Goal: Task Accomplishment & Management: Use online tool/utility

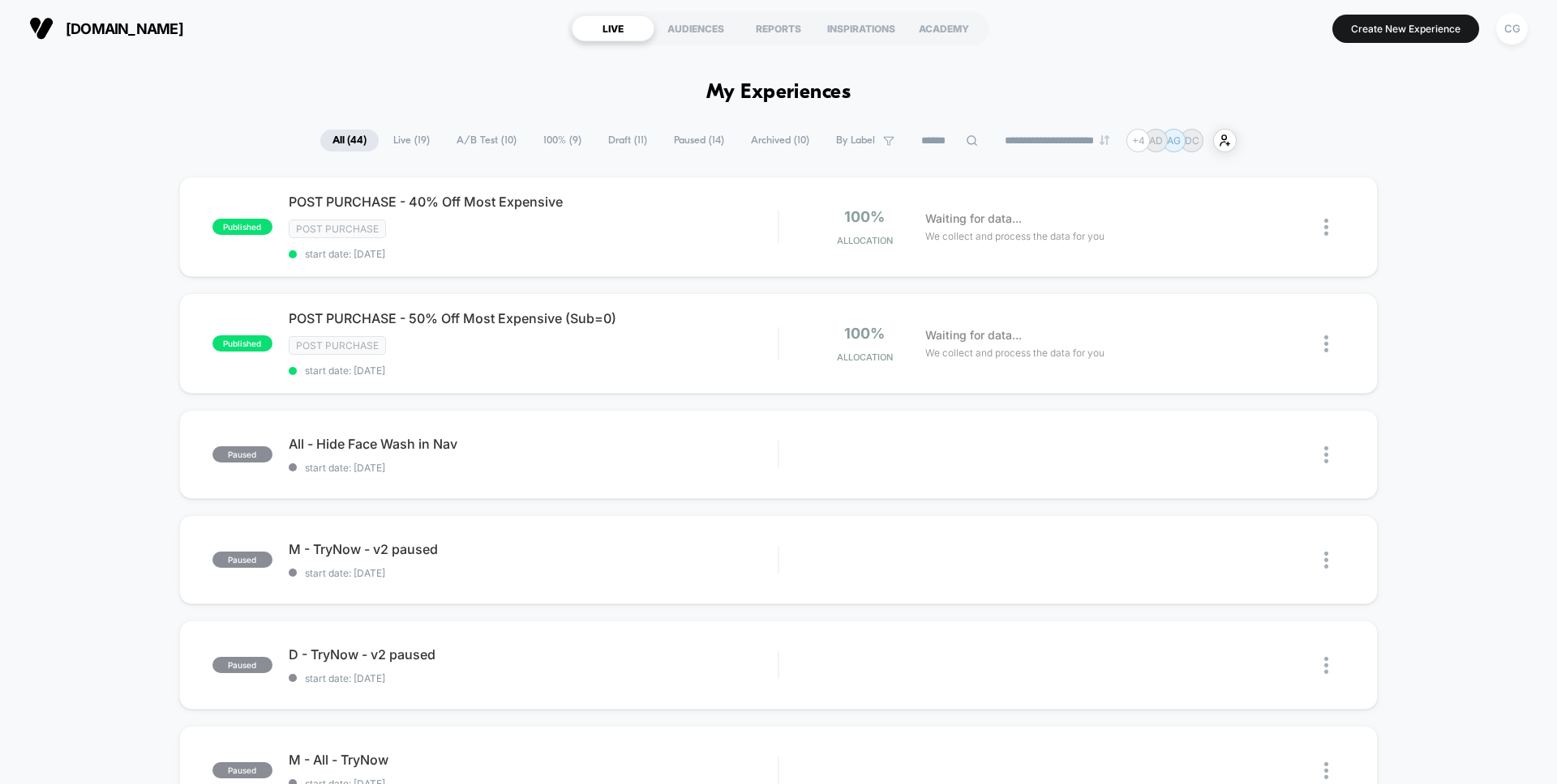
click at [398, 139] on span "Live ( 19 )" at bounding box center [411, 141] width 61 height 22
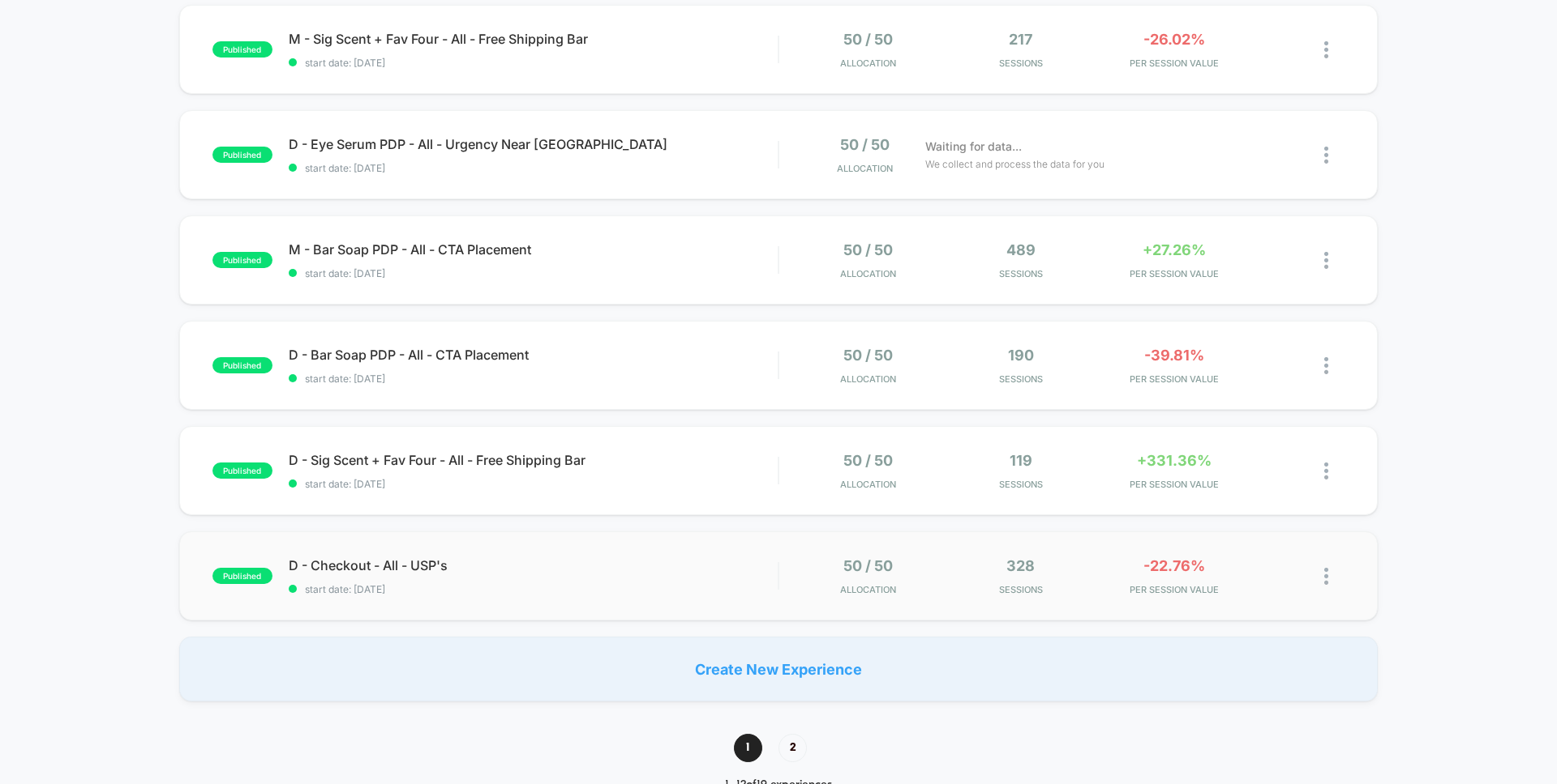
scroll to position [888, 0]
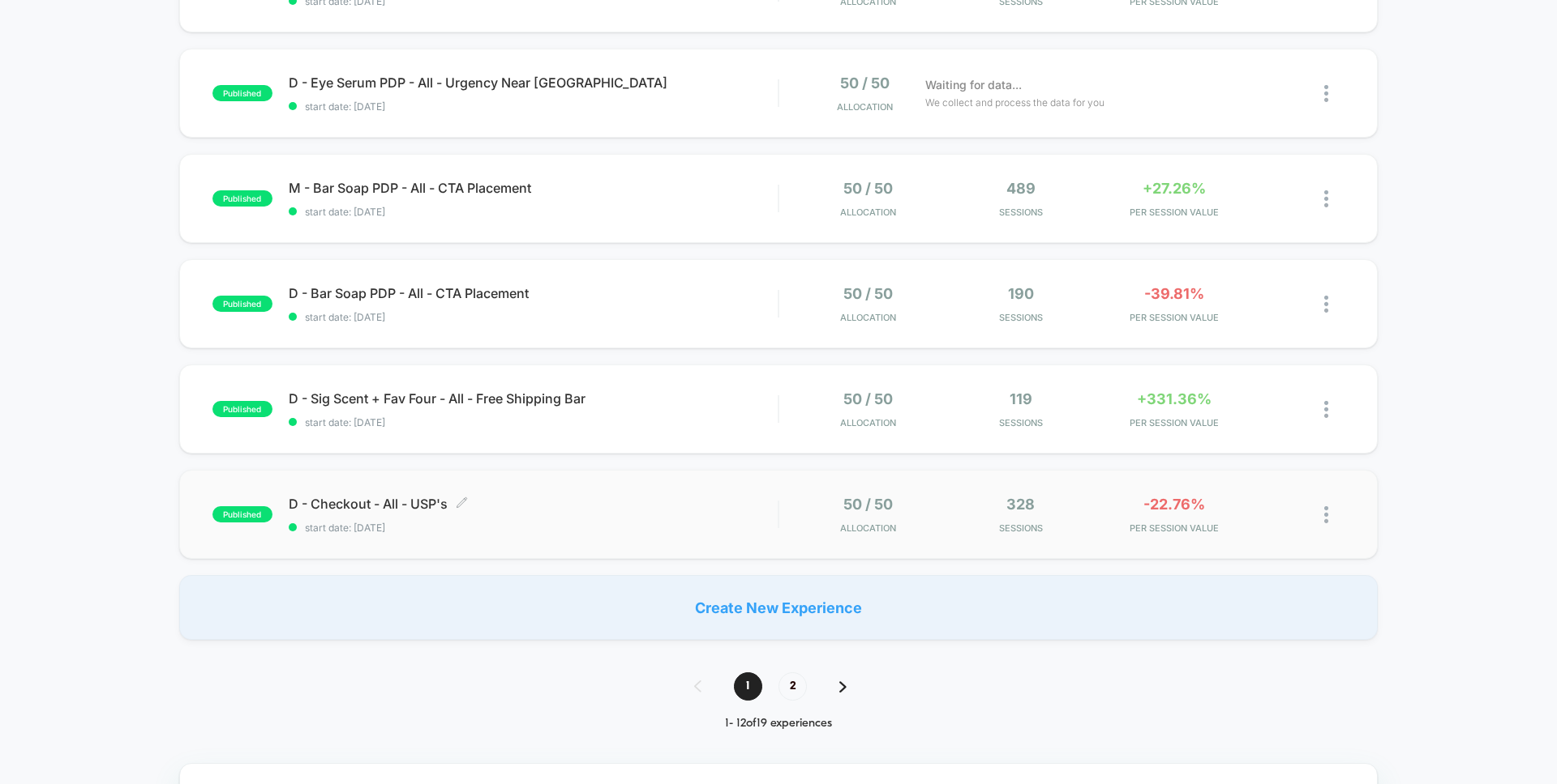
click at [714, 521] on div "D - Checkout - All - USP's Click to edit experience details Click to edit exper…" at bounding box center [533, 514] width 489 height 38
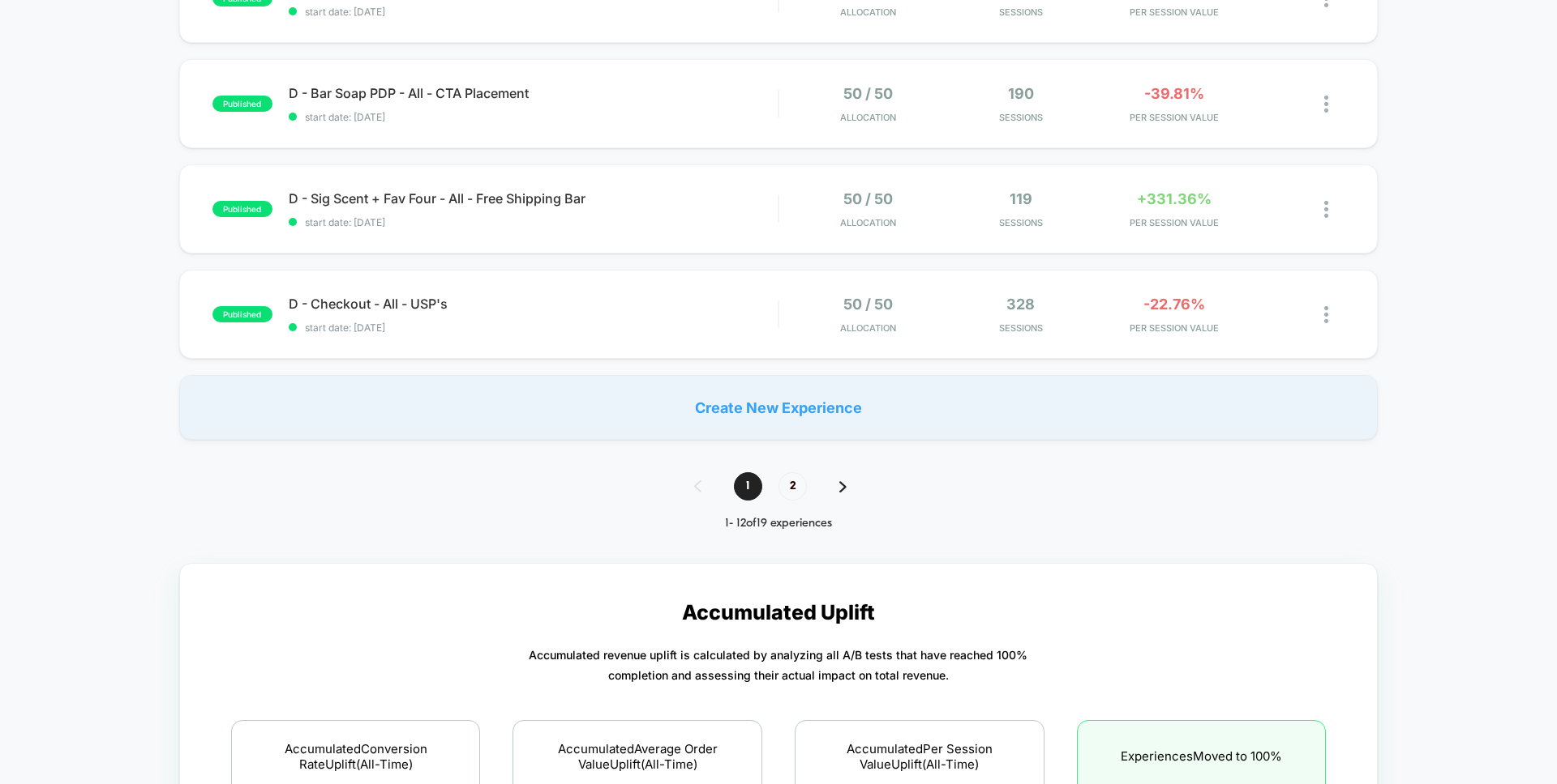
scroll to position [1062, 0]
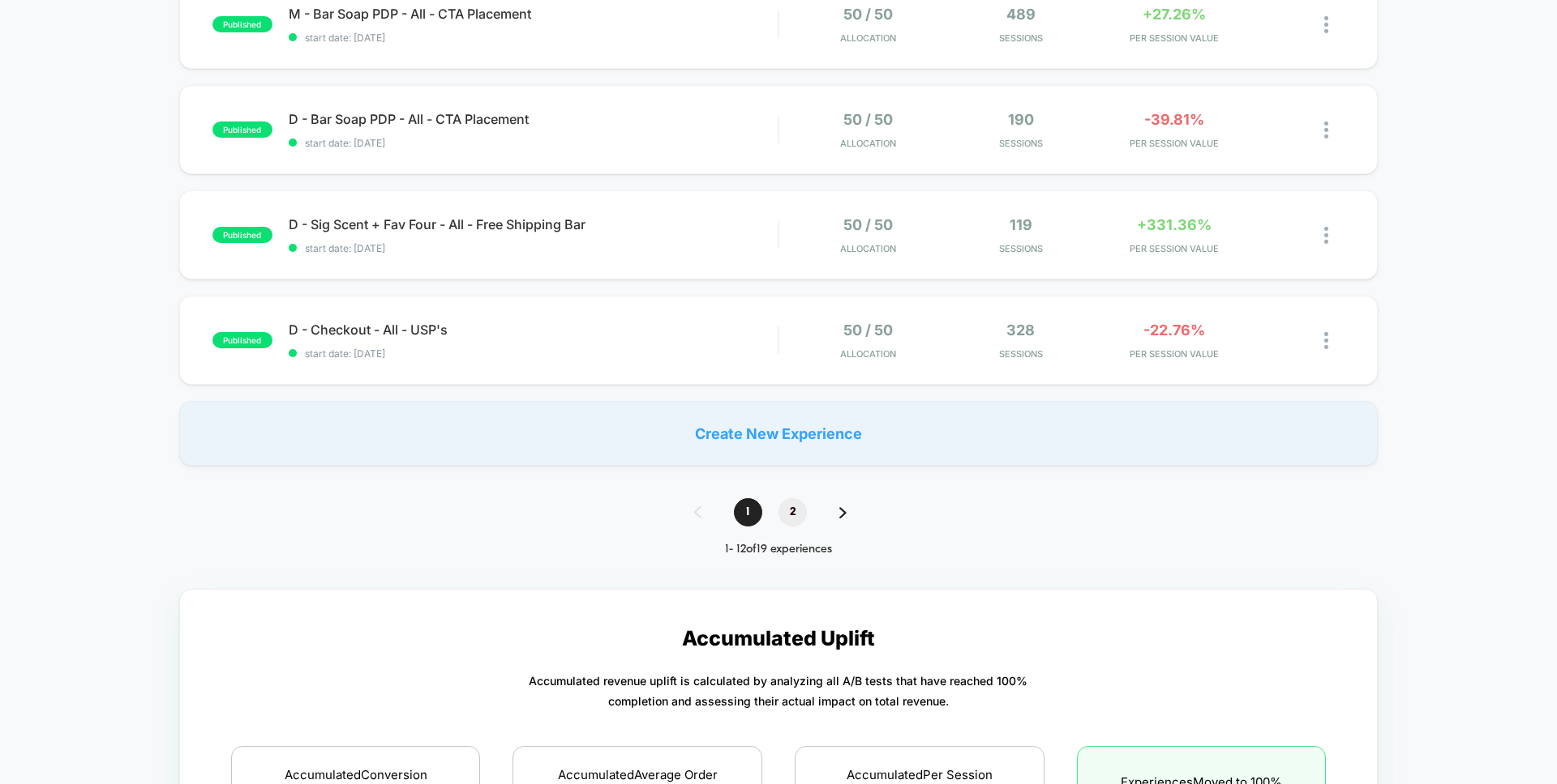
click at [799, 513] on span "2" at bounding box center [792, 512] width 29 height 29
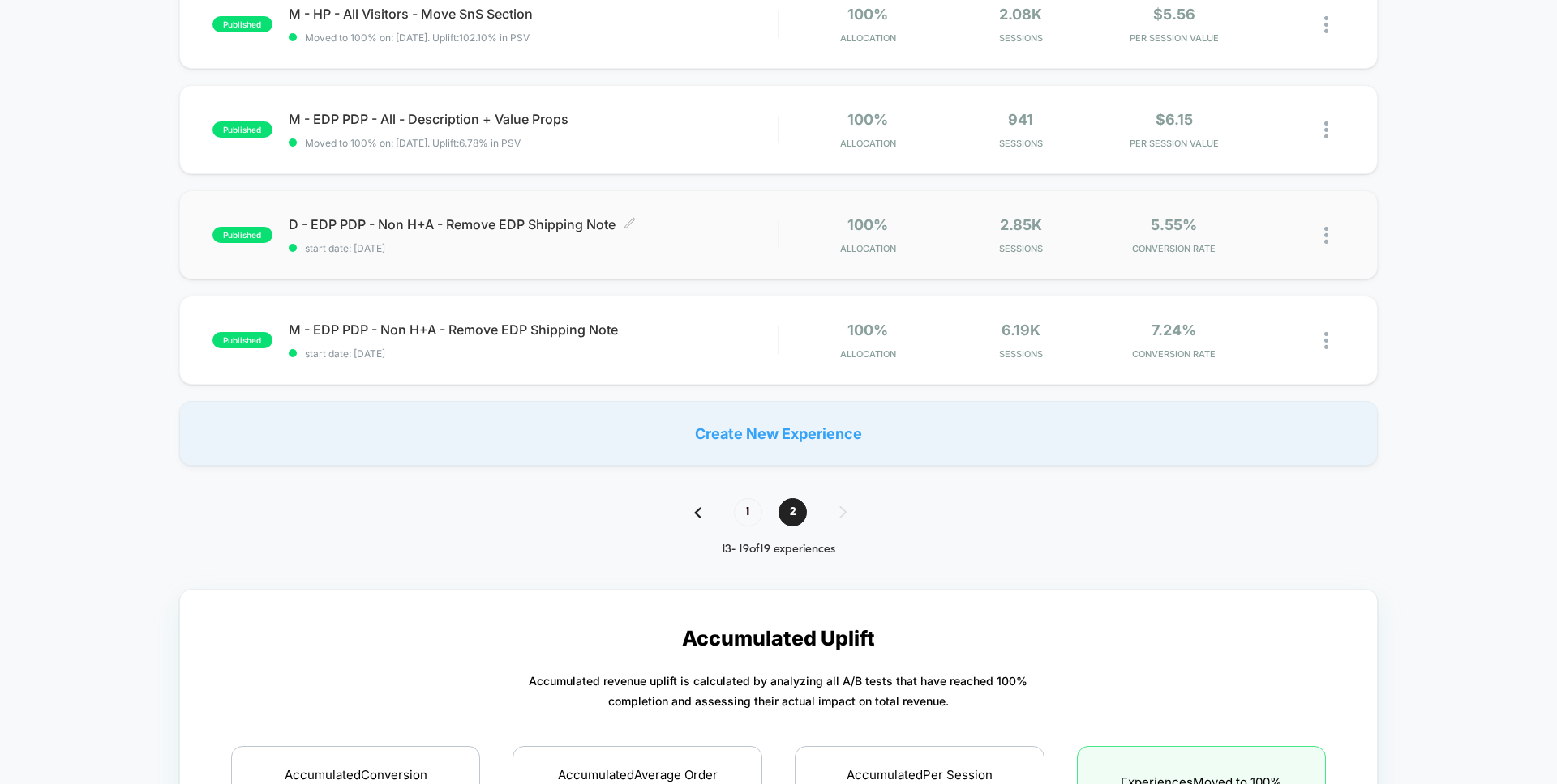
scroll to position [0, 0]
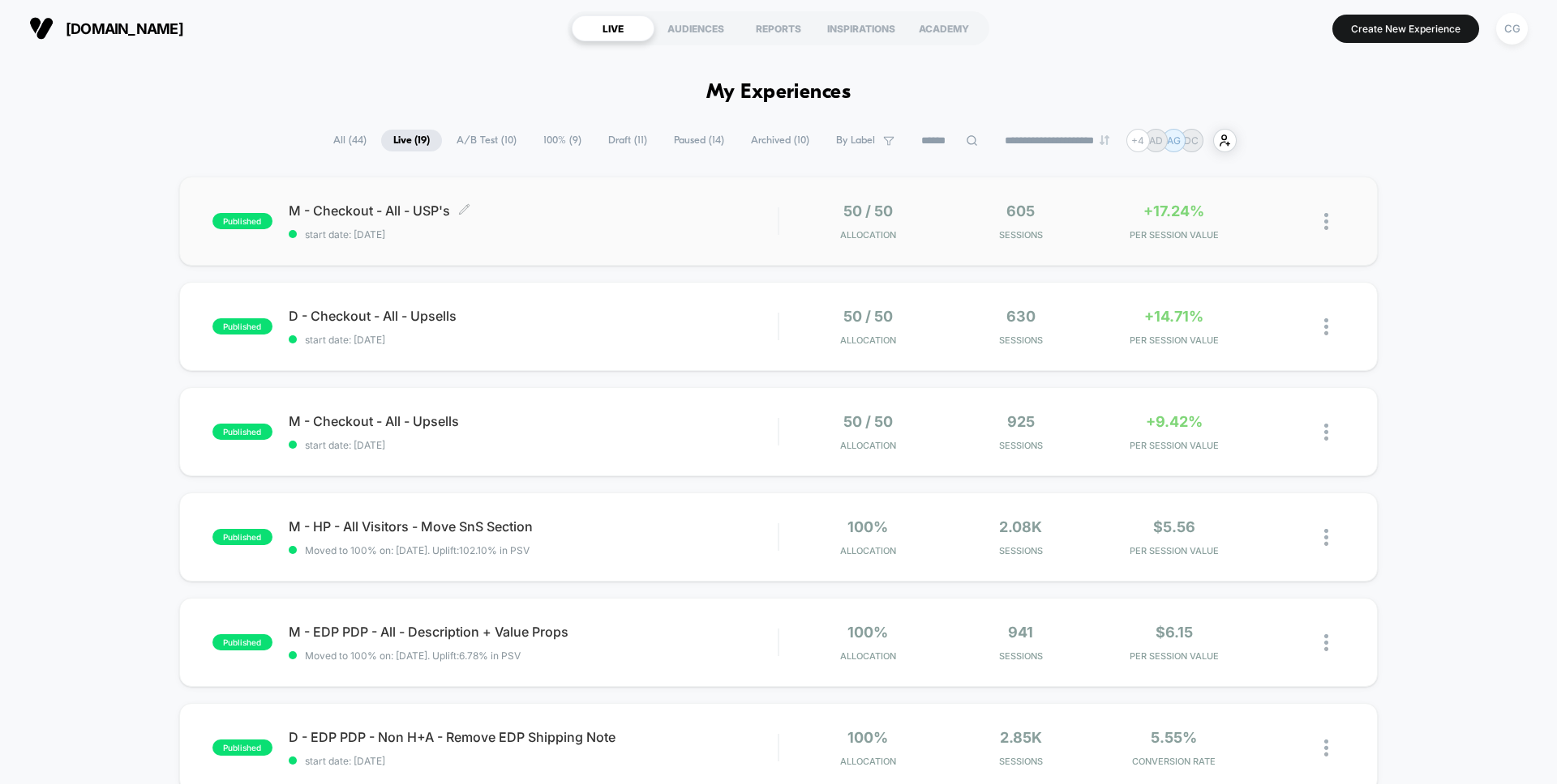
click at [475, 231] on span "start date: [DATE]" at bounding box center [533, 234] width 489 height 12
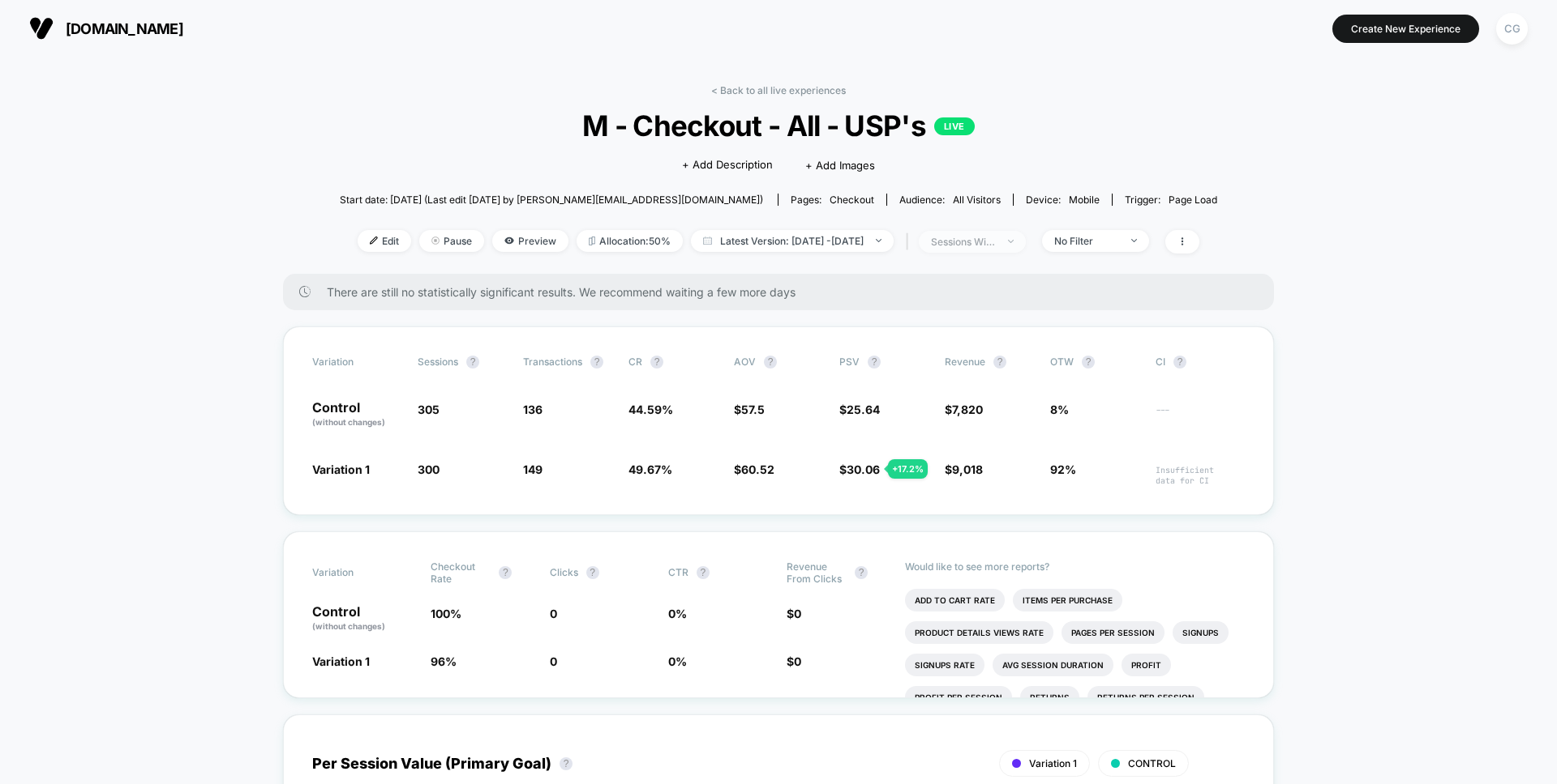
click at [974, 240] on div "sessions with impression" at bounding box center [963, 241] width 65 height 12
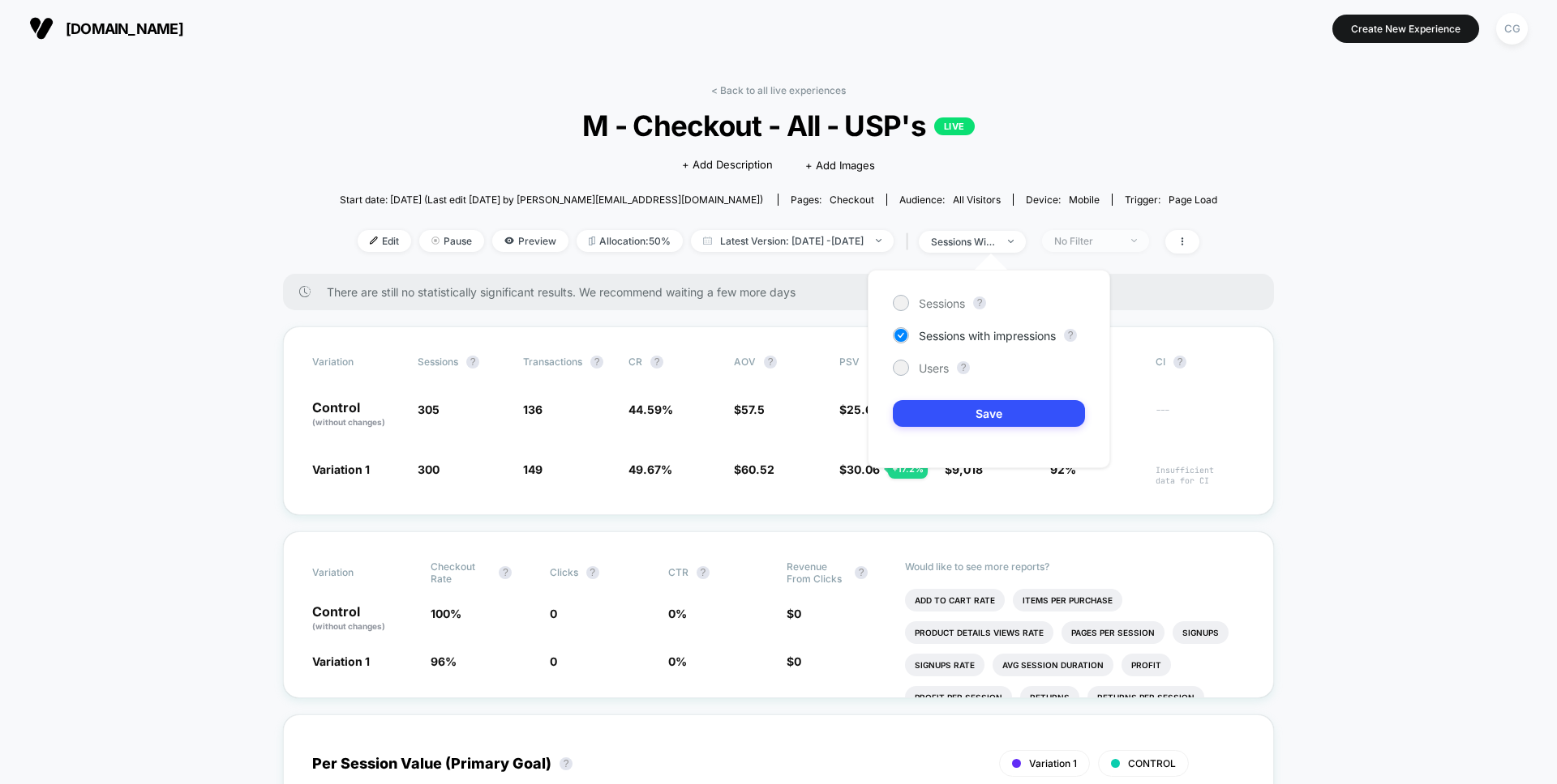
click at [1116, 230] on span "No Filter" at bounding box center [1095, 241] width 107 height 22
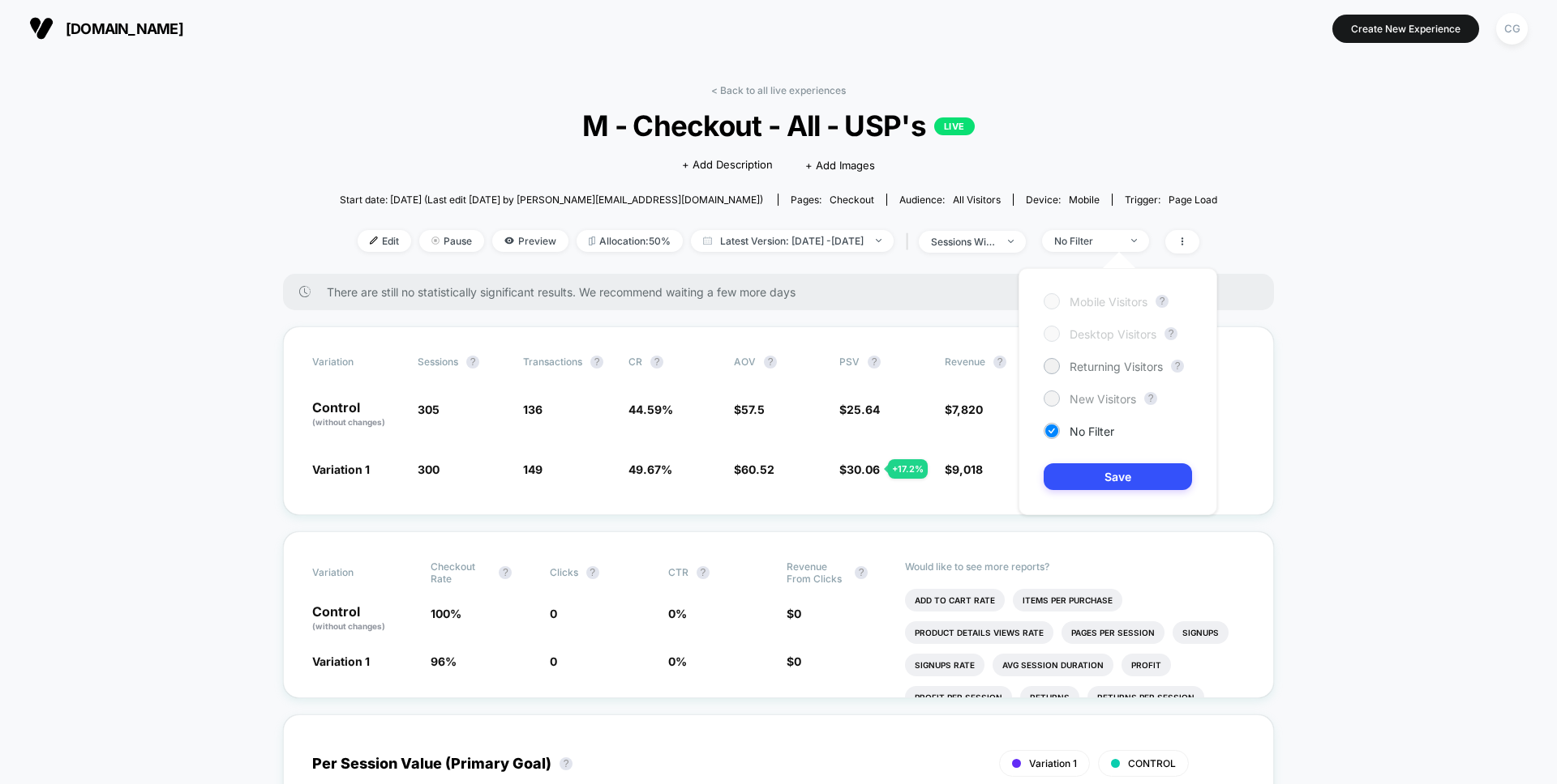
click at [1088, 395] on span "New Visitors" at bounding box center [1103, 399] width 66 height 14
click at [1118, 478] on button "Save" at bounding box center [1117, 476] width 148 height 27
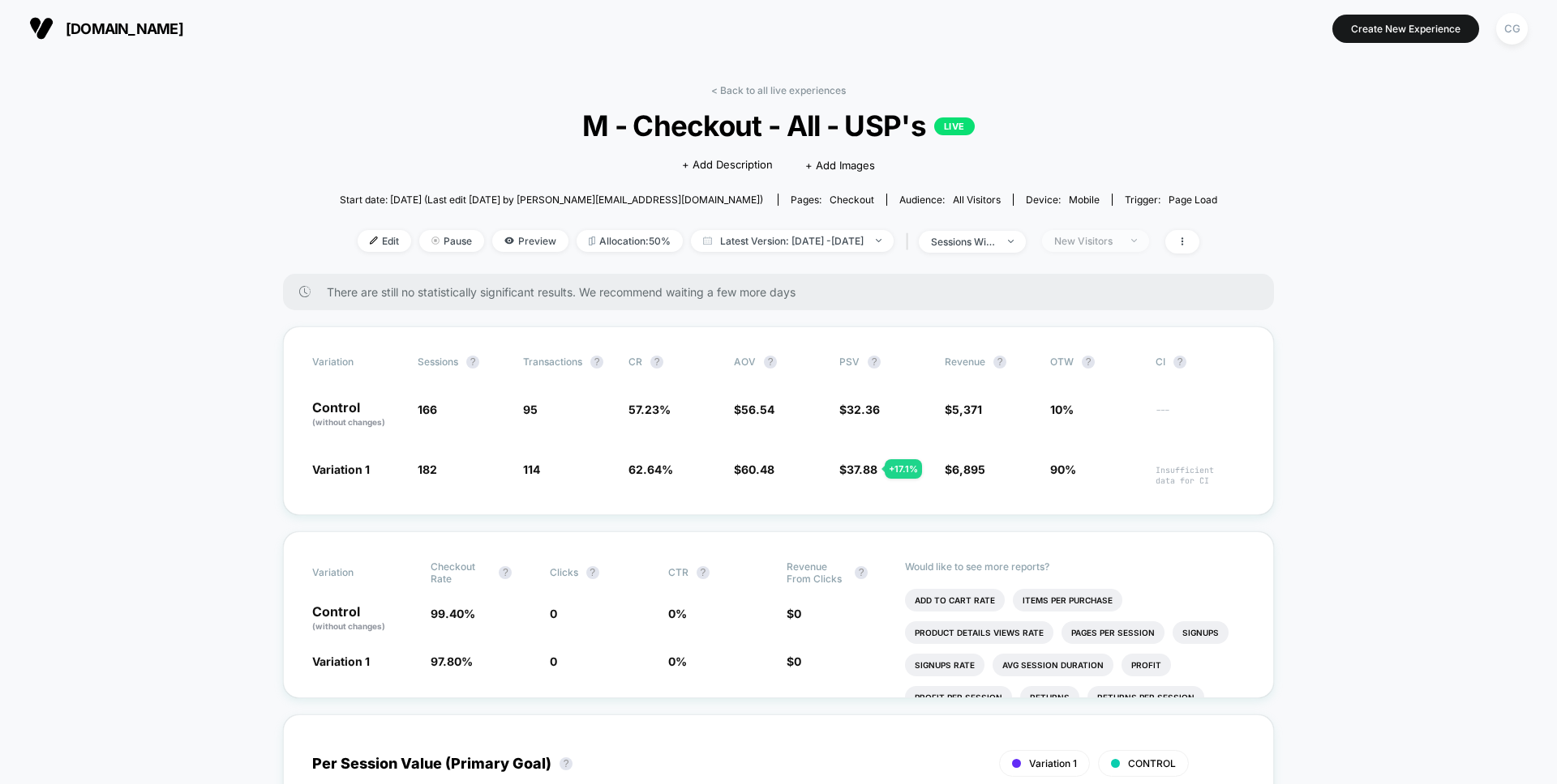
click at [1147, 237] on span "New Visitors" at bounding box center [1095, 241] width 107 height 22
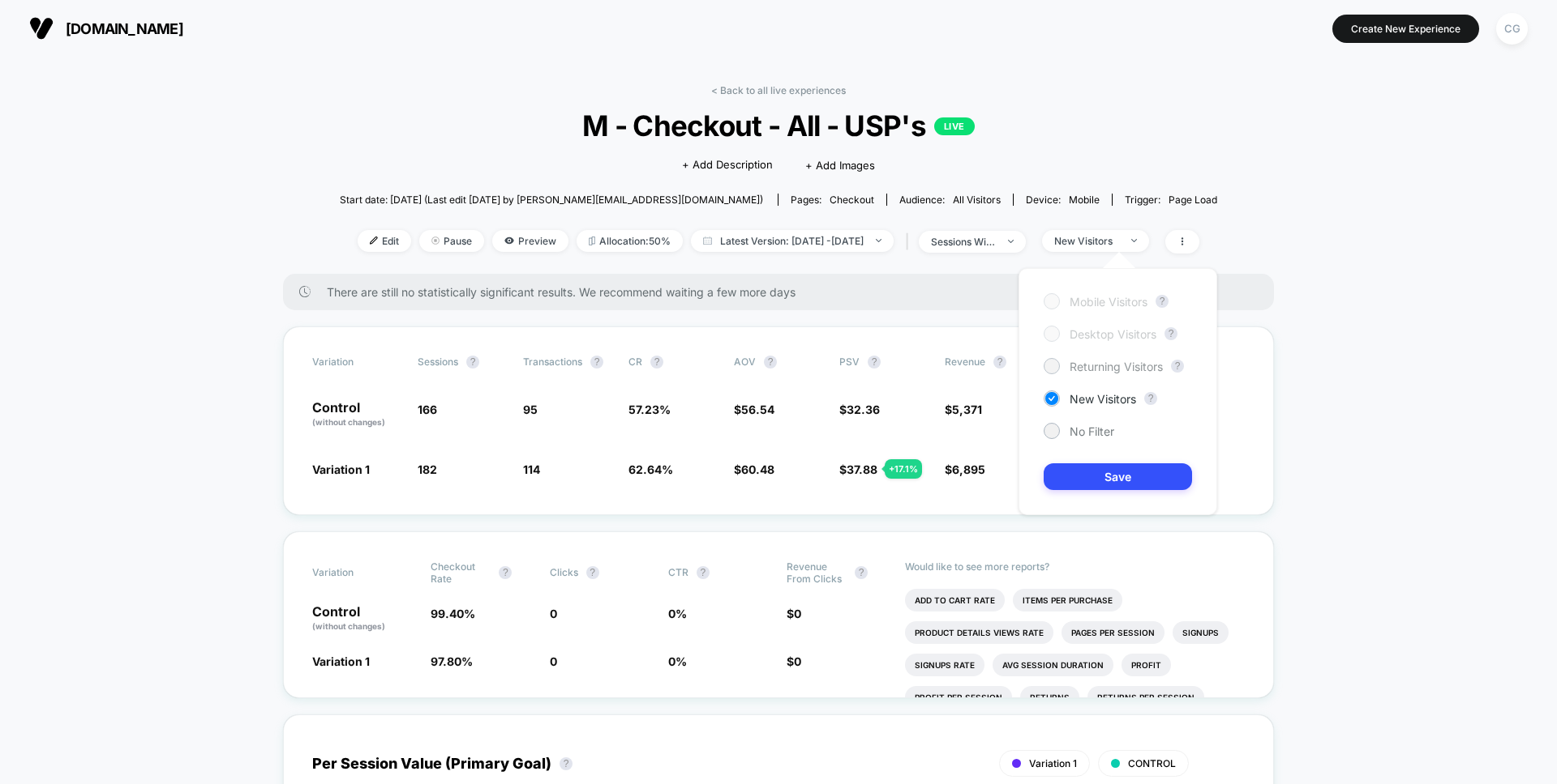
click at [1093, 368] on span "Returning Visitors" at bounding box center [1115, 366] width 93 height 14
click at [1107, 477] on button "Save" at bounding box center [1117, 476] width 148 height 27
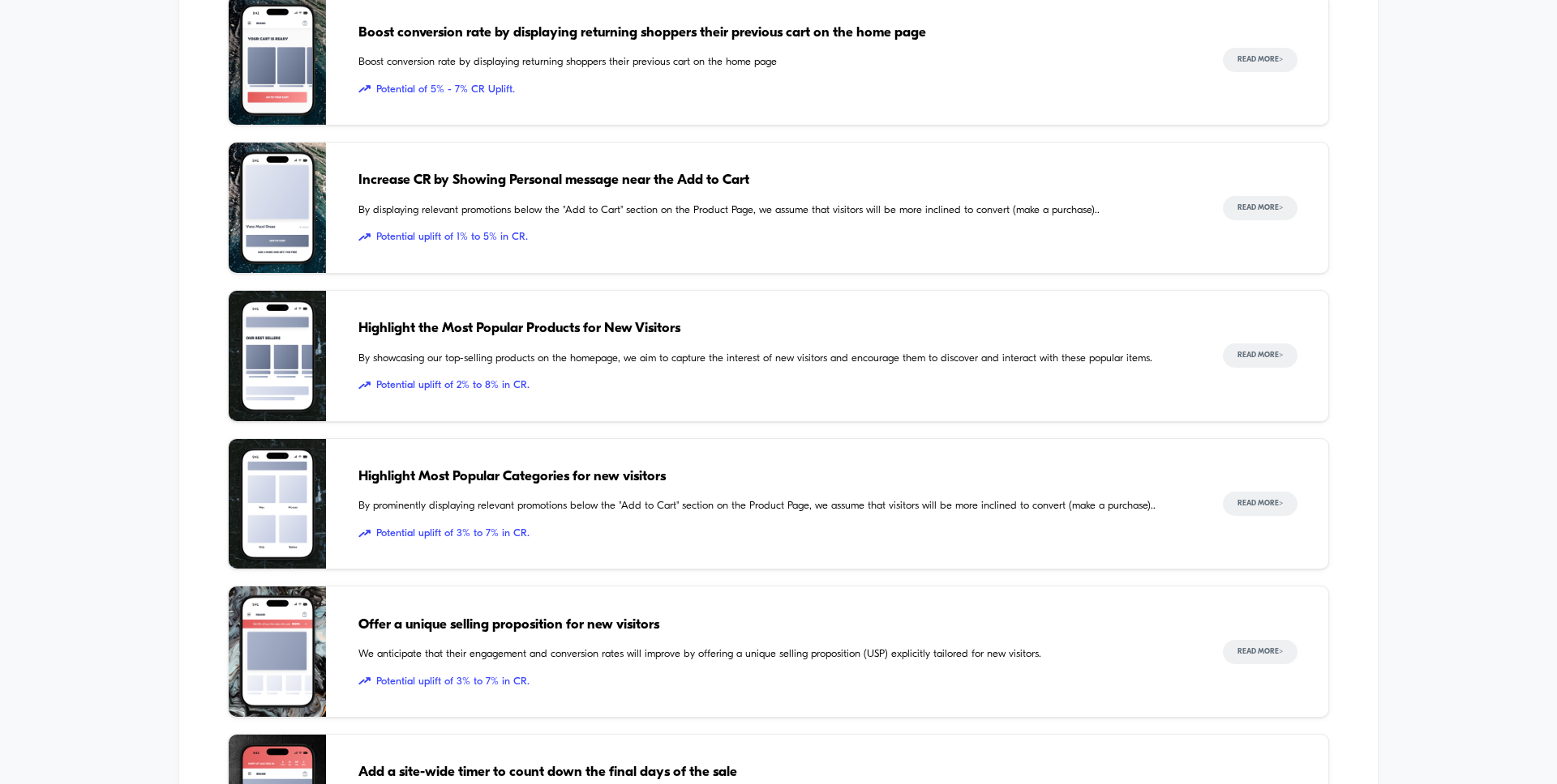
scroll to position [1289, 0]
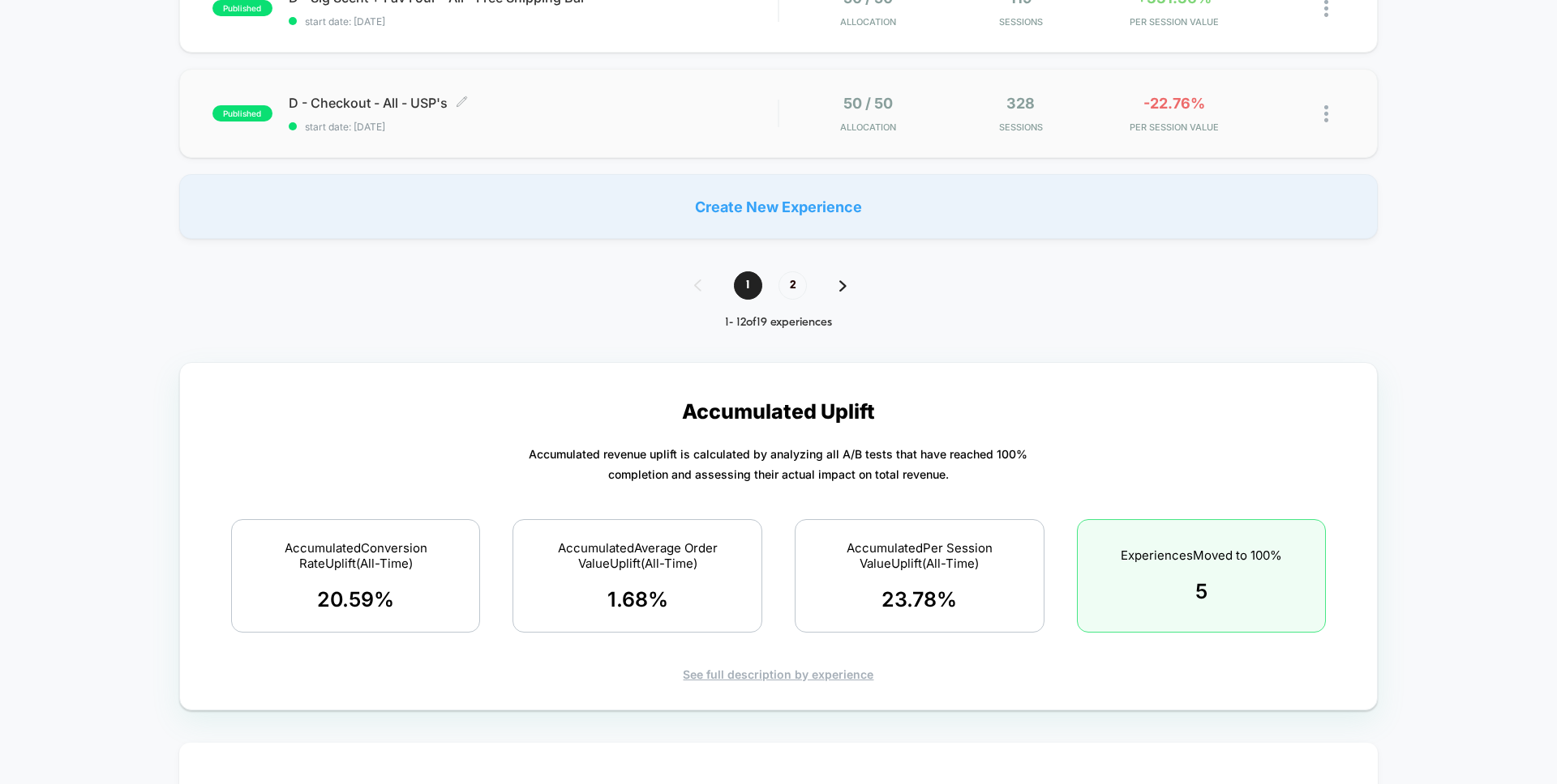
click at [445, 118] on div "D - Checkout - All - USP's Click to edit experience details Click to edit exper…" at bounding box center [533, 113] width 489 height 38
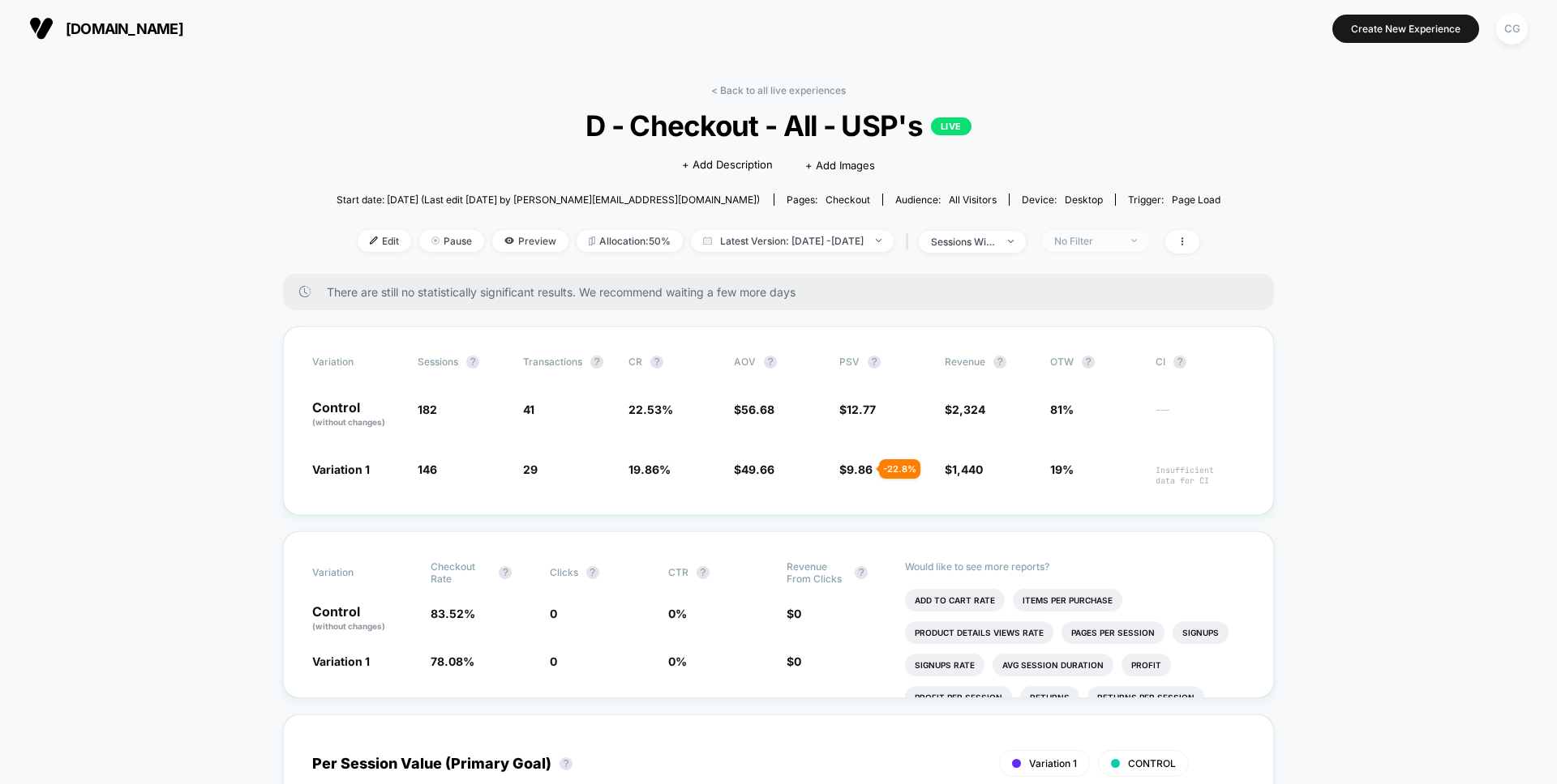
click at [1098, 239] on div "No Filter" at bounding box center [1086, 240] width 65 height 12
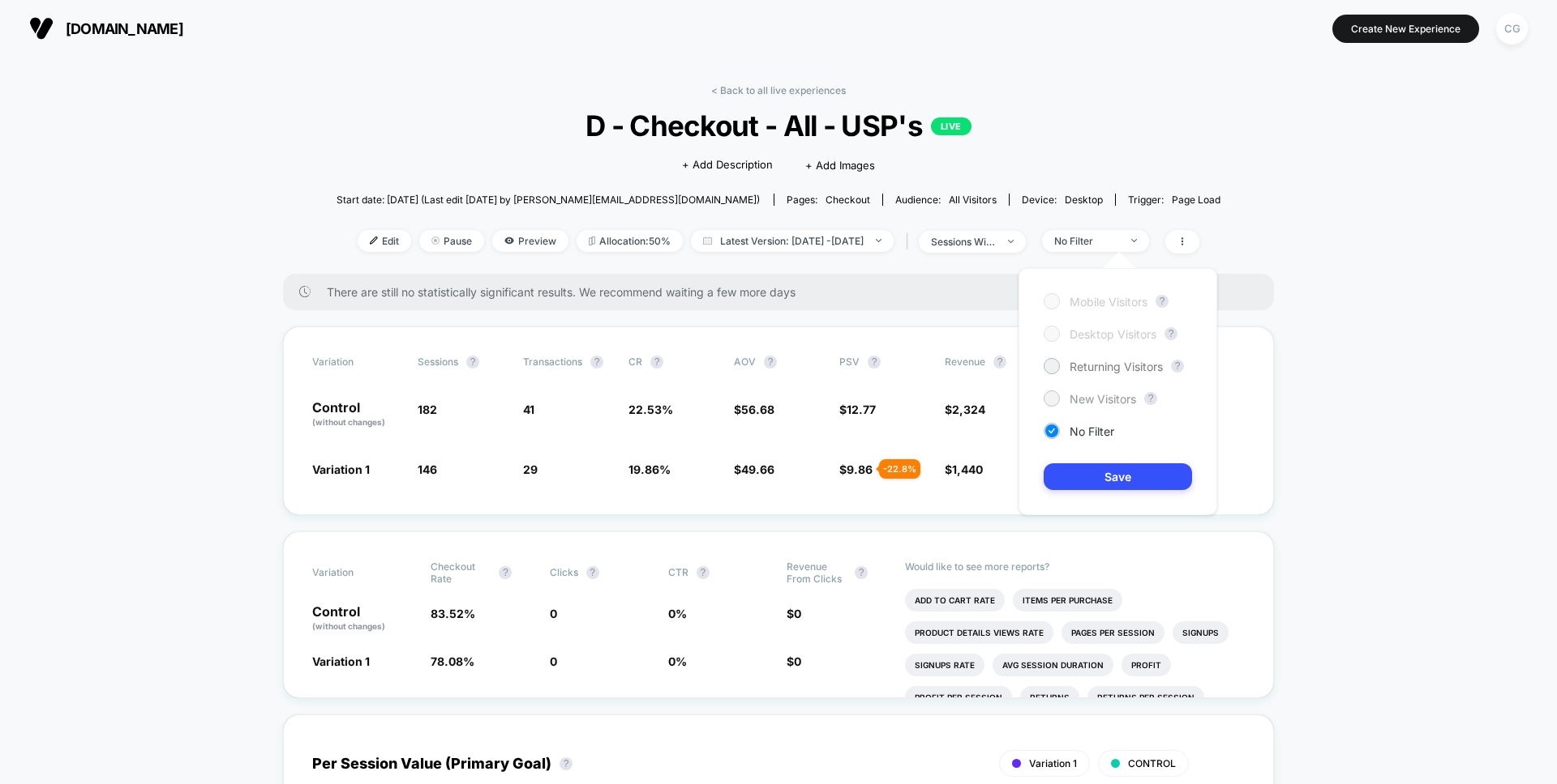
click at [1119, 400] on span "New Visitors" at bounding box center [1103, 399] width 66 height 14
click at [1110, 470] on button "Save" at bounding box center [1117, 476] width 148 height 27
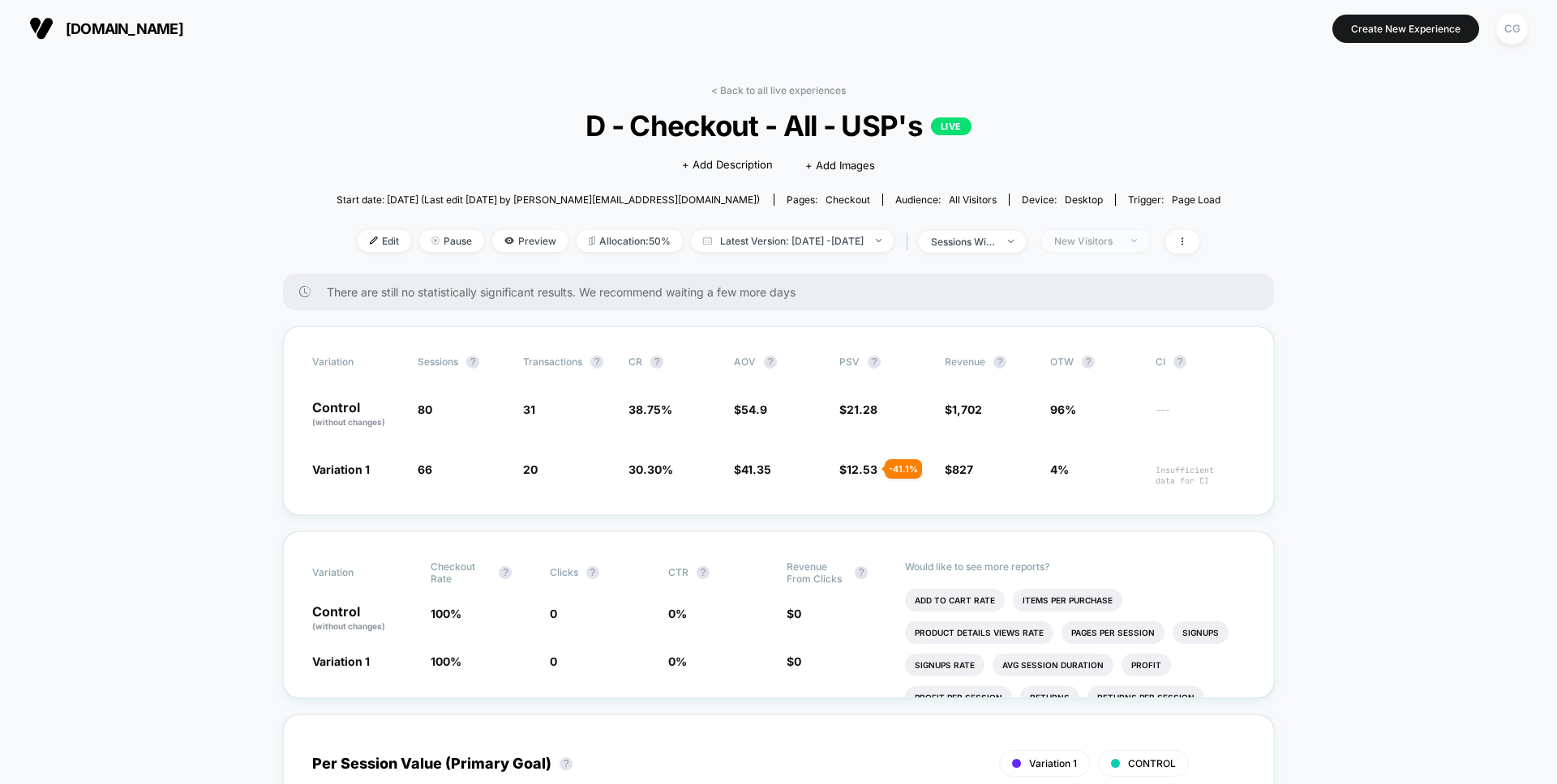
click at [1149, 245] on span "New Visitors" at bounding box center [1095, 241] width 107 height 22
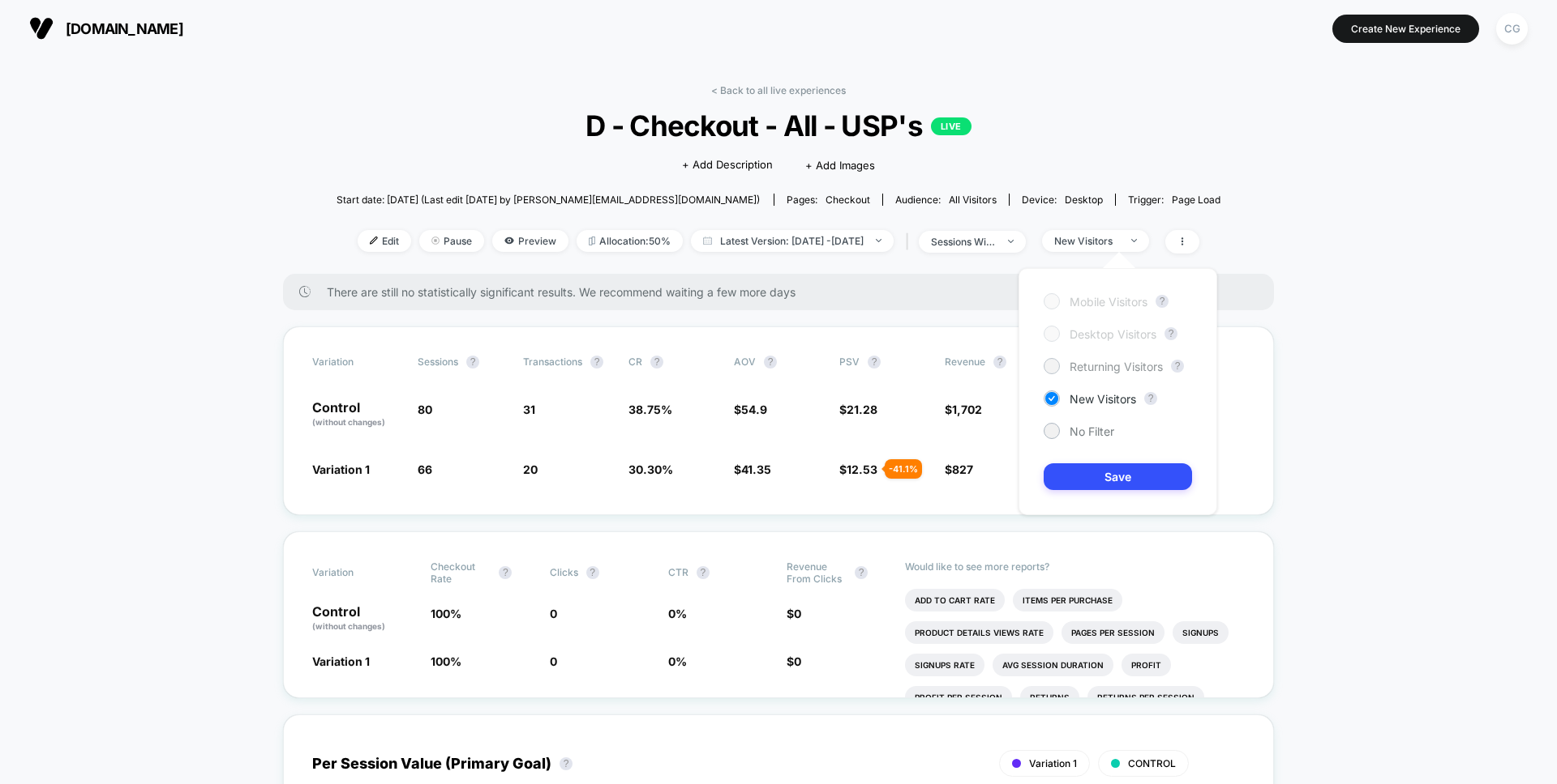
click at [1116, 364] on span "Returning Visitors" at bounding box center [1115, 366] width 93 height 14
click at [1114, 478] on button "Save" at bounding box center [1117, 476] width 148 height 27
